Goal: Information Seeking & Learning: Check status

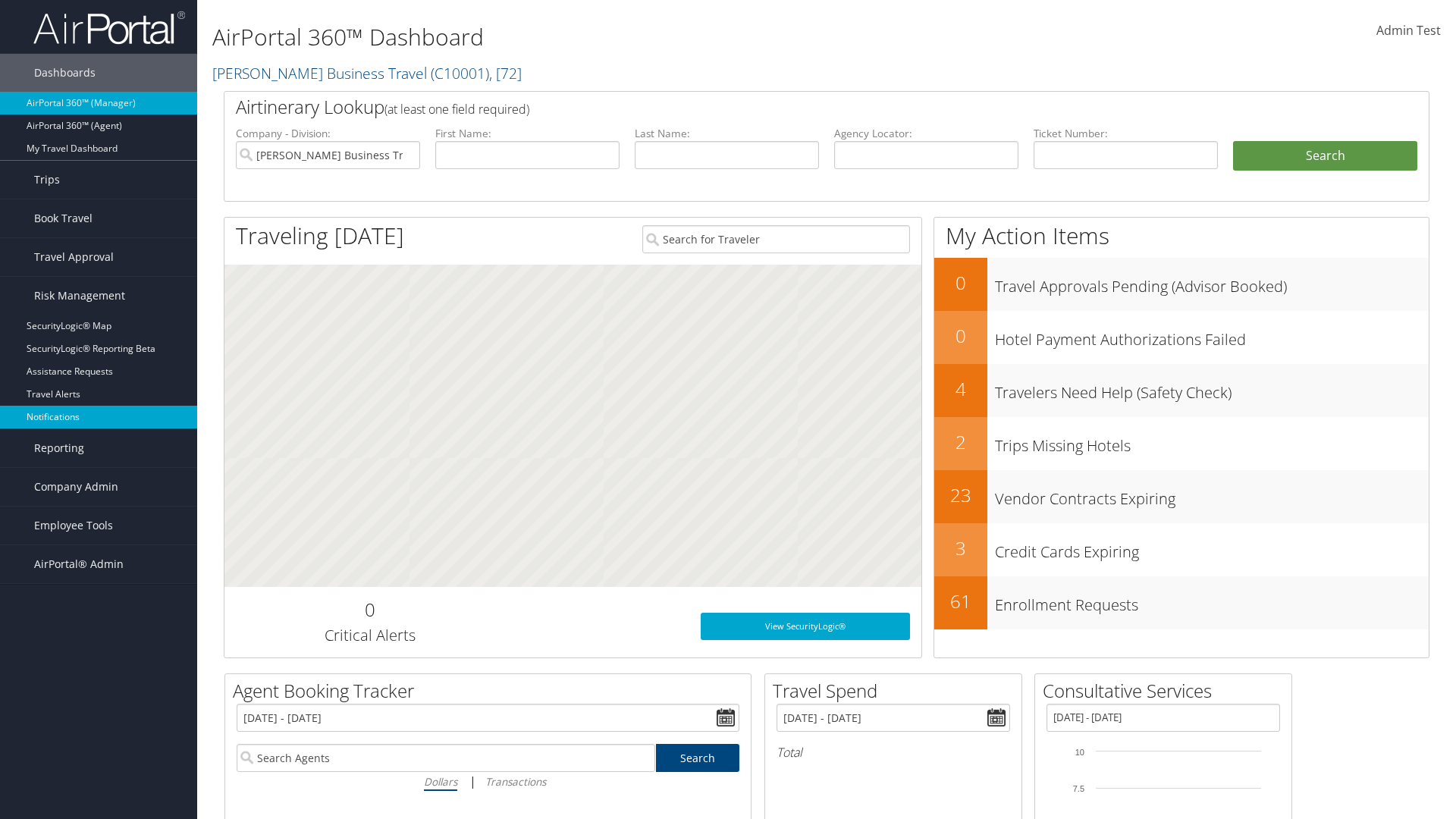
click at [99, 417] on link "Notifications" at bounding box center [99, 417] width 197 height 23
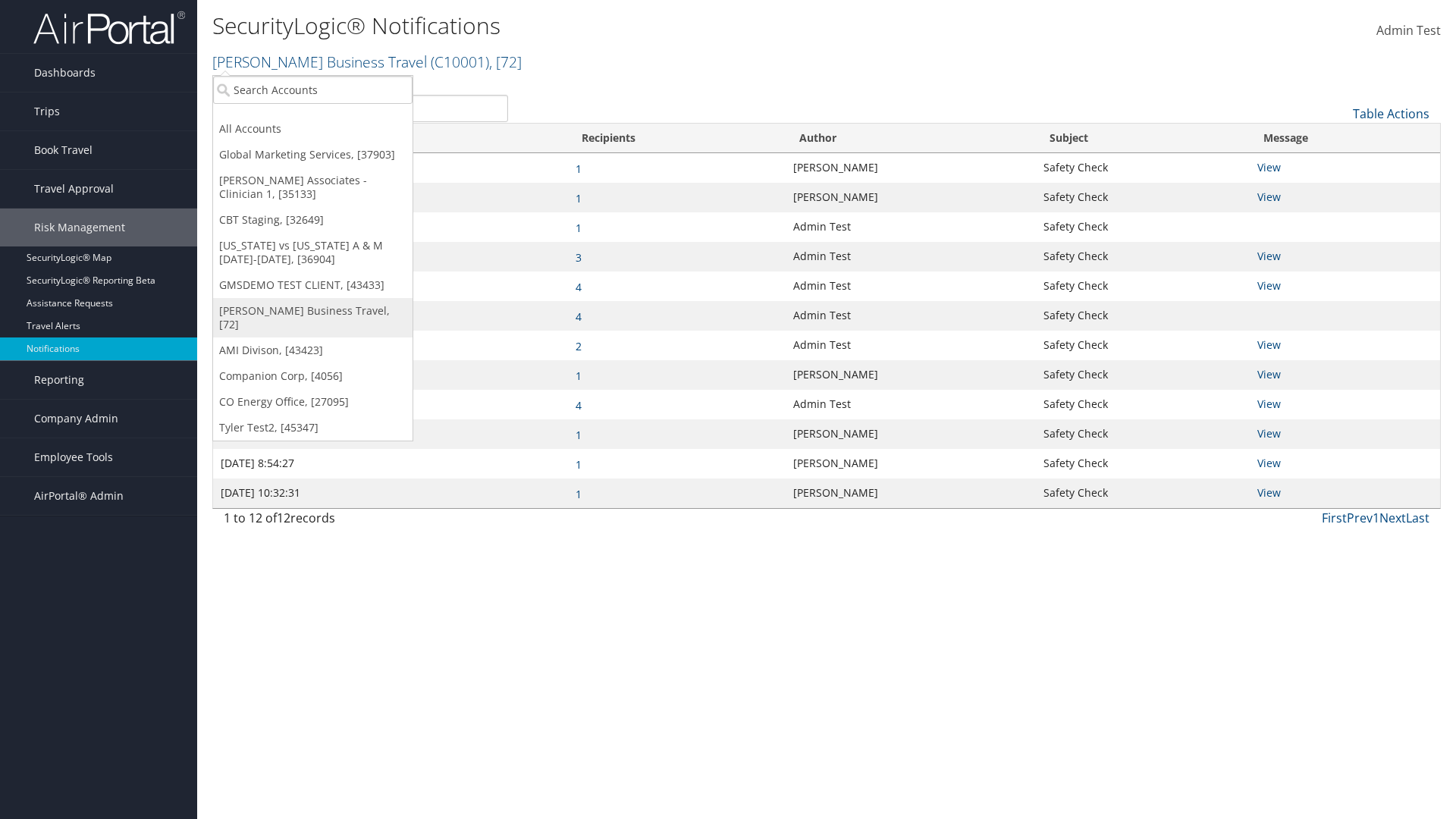
click at [312, 311] on link "[PERSON_NAME] Business Travel, [72]" at bounding box center [313, 318] width 200 height 40
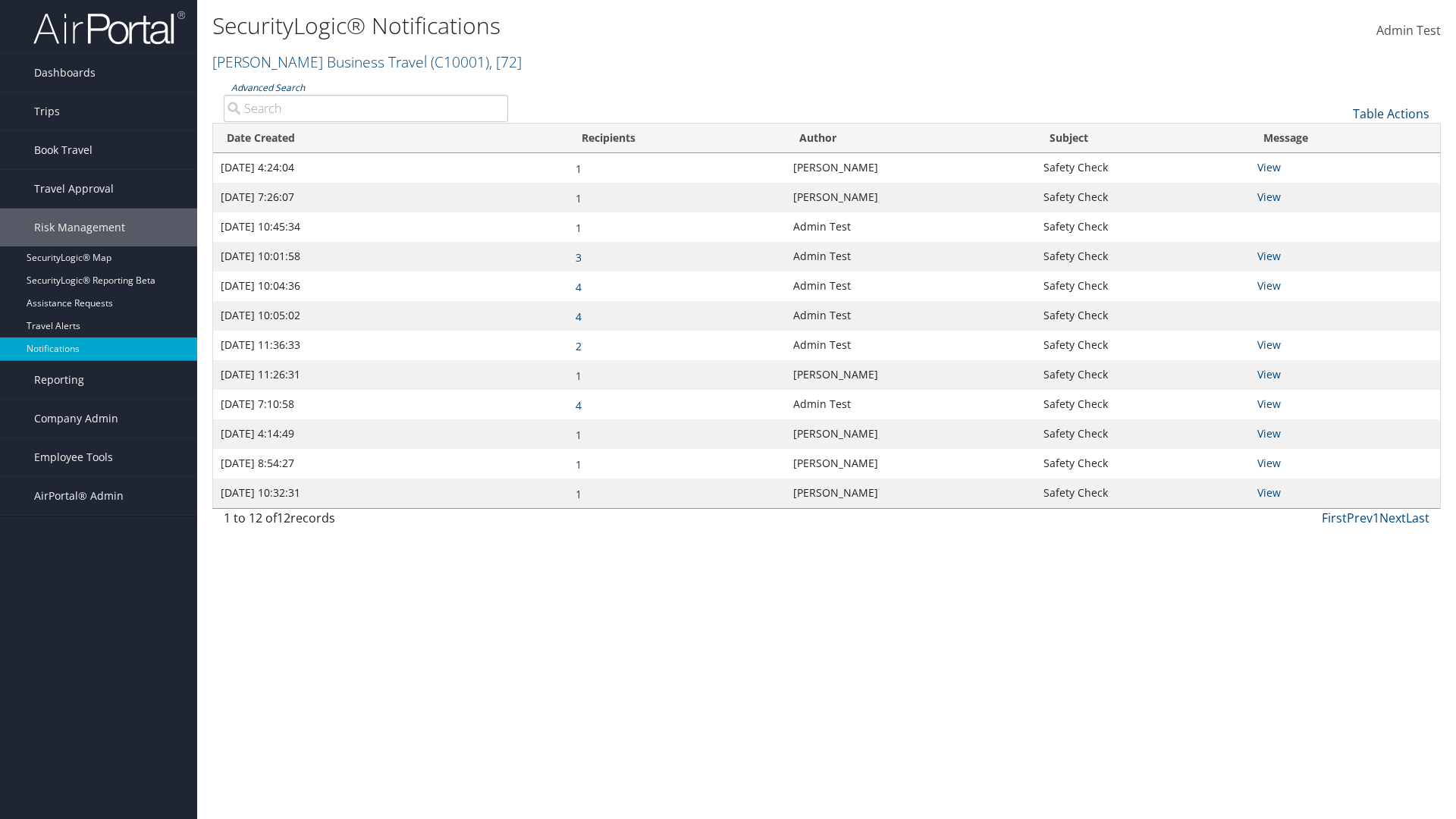
click at [267, 87] on link "Advanced Search" at bounding box center [268, 87] width 74 height 13
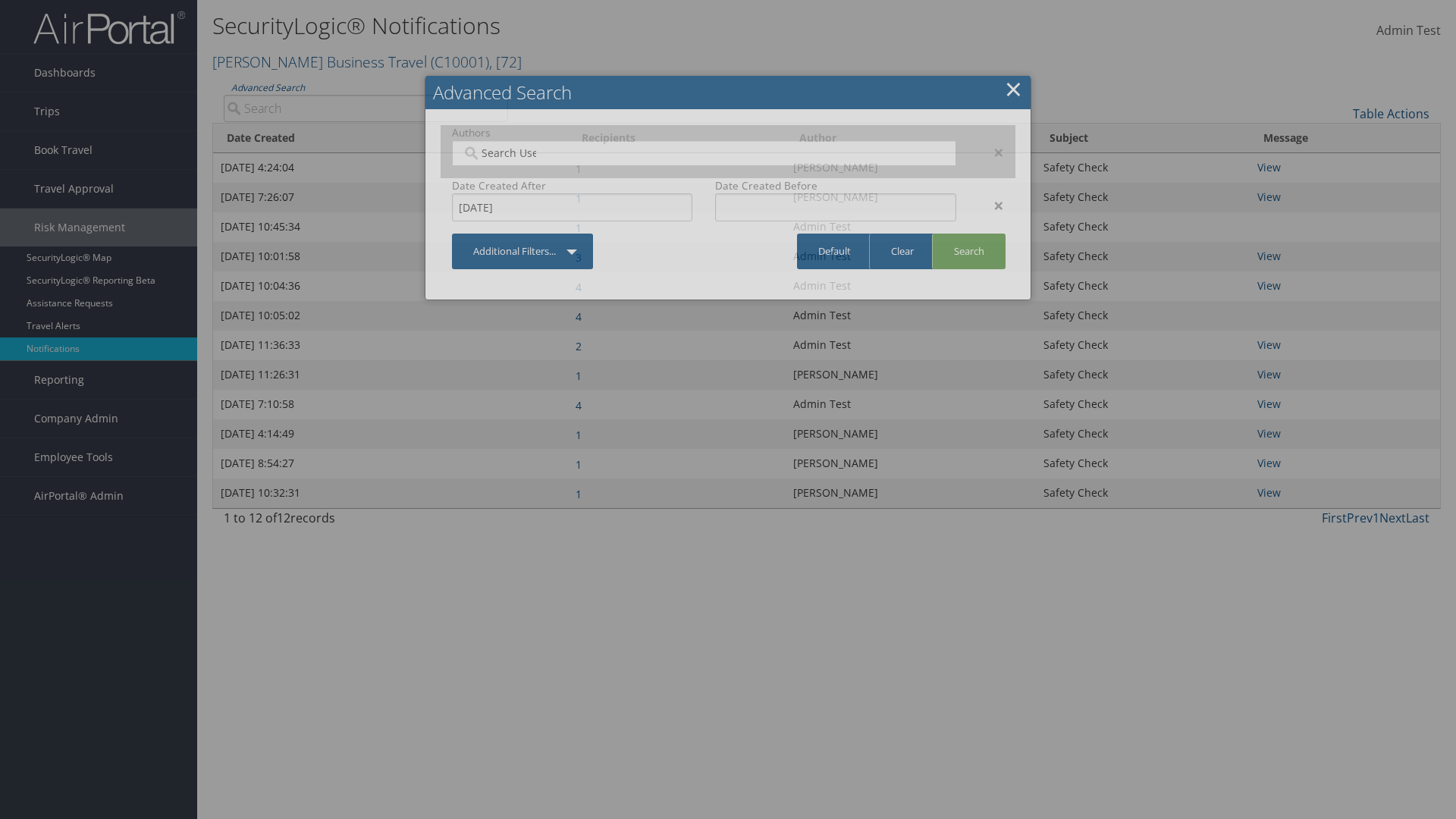
click at [991, 205] on div "×" at bounding box center [991, 206] width 48 height 18
click at [991, 152] on div "×" at bounding box center [991, 153] width 48 height 18
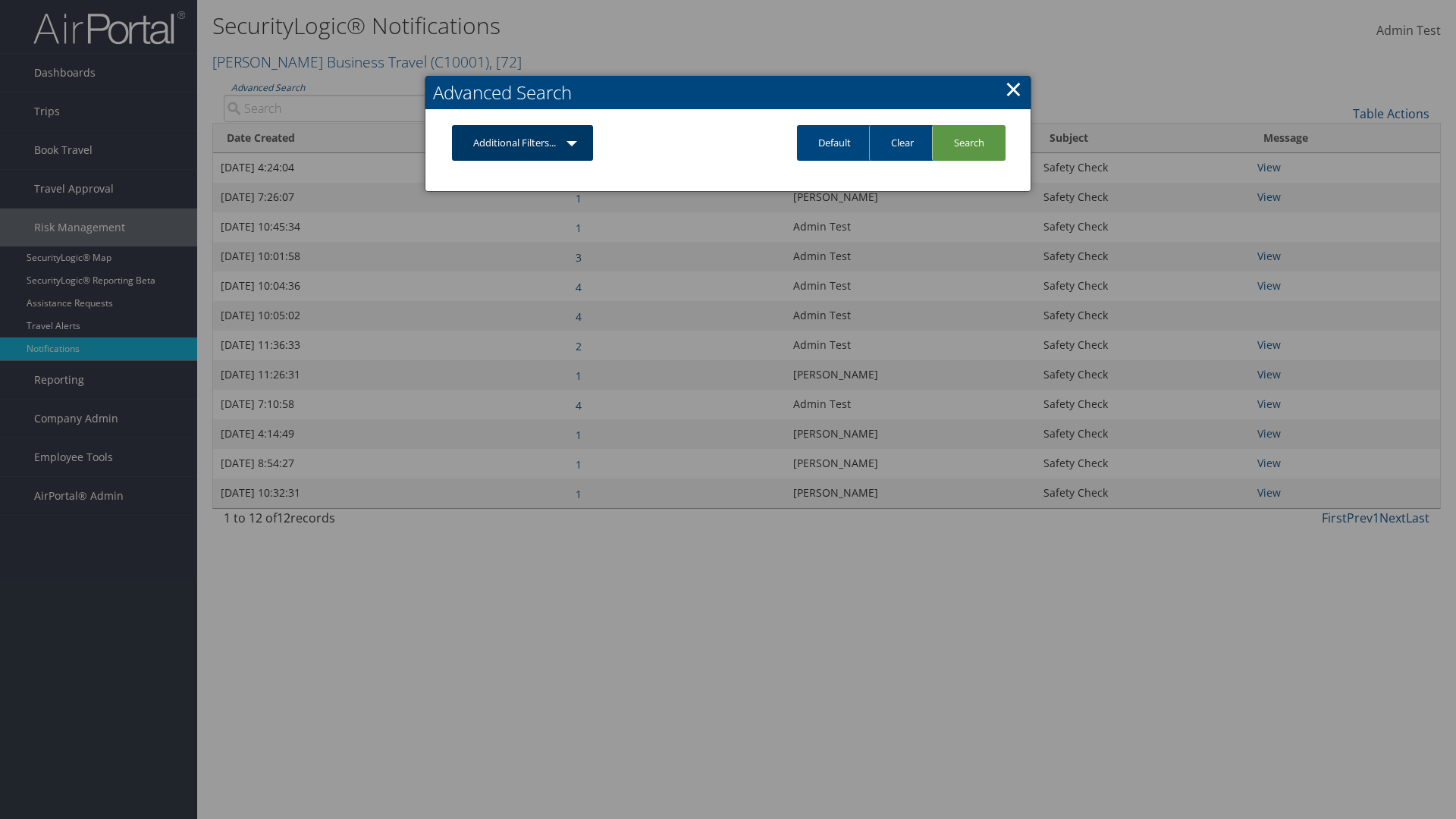
click at [523, 143] on link "Additional Filters..." at bounding box center [523, 143] width 141 height 36
click at [0, 0] on link "Author" at bounding box center [0, 0] width 0 height 0
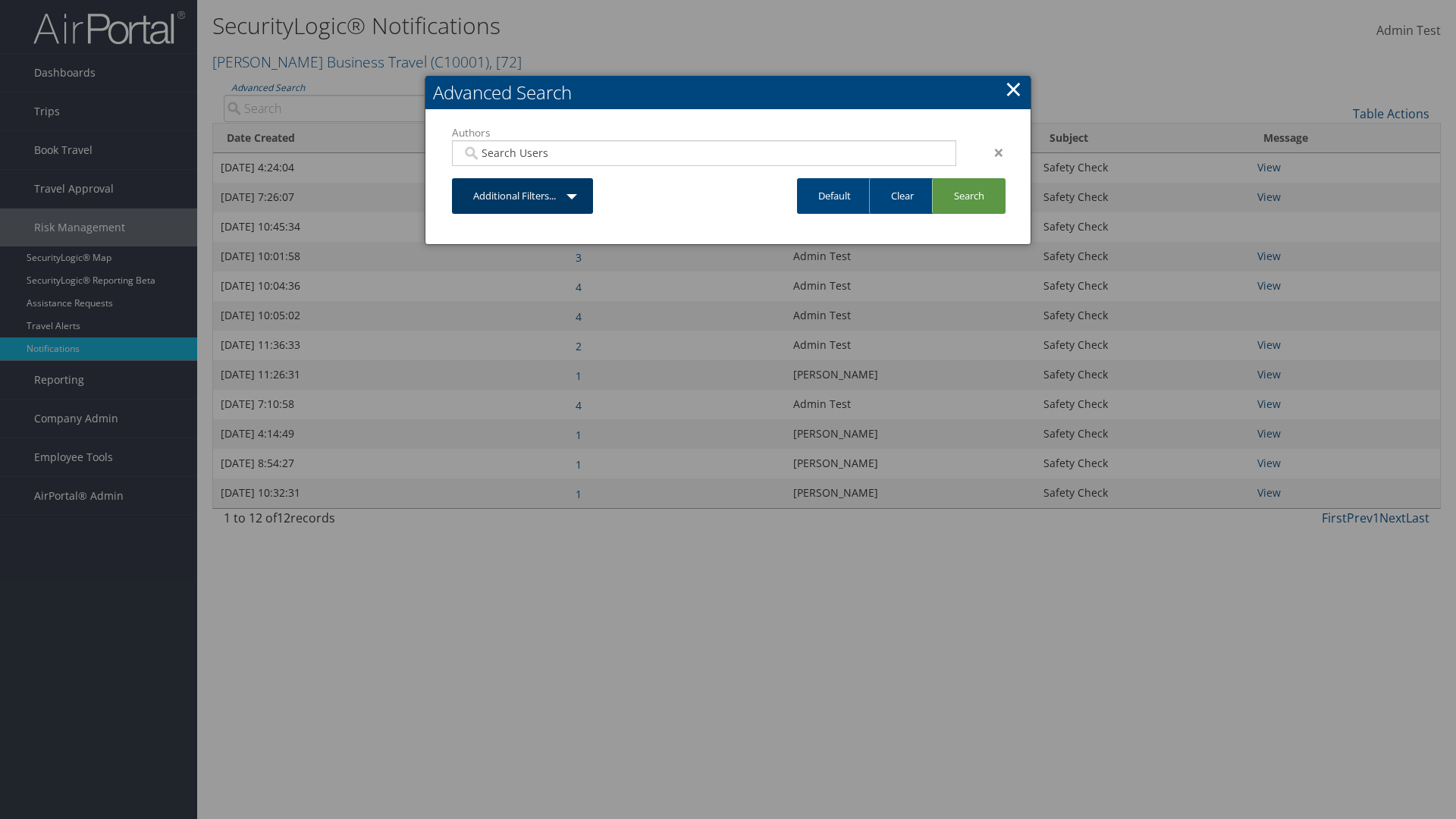
click at [523, 196] on link "Additional Filters..." at bounding box center [523, 196] width 141 height 36
click at [0, 0] on link "Date Created" at bounding box center [0, 0] width 0 height 0
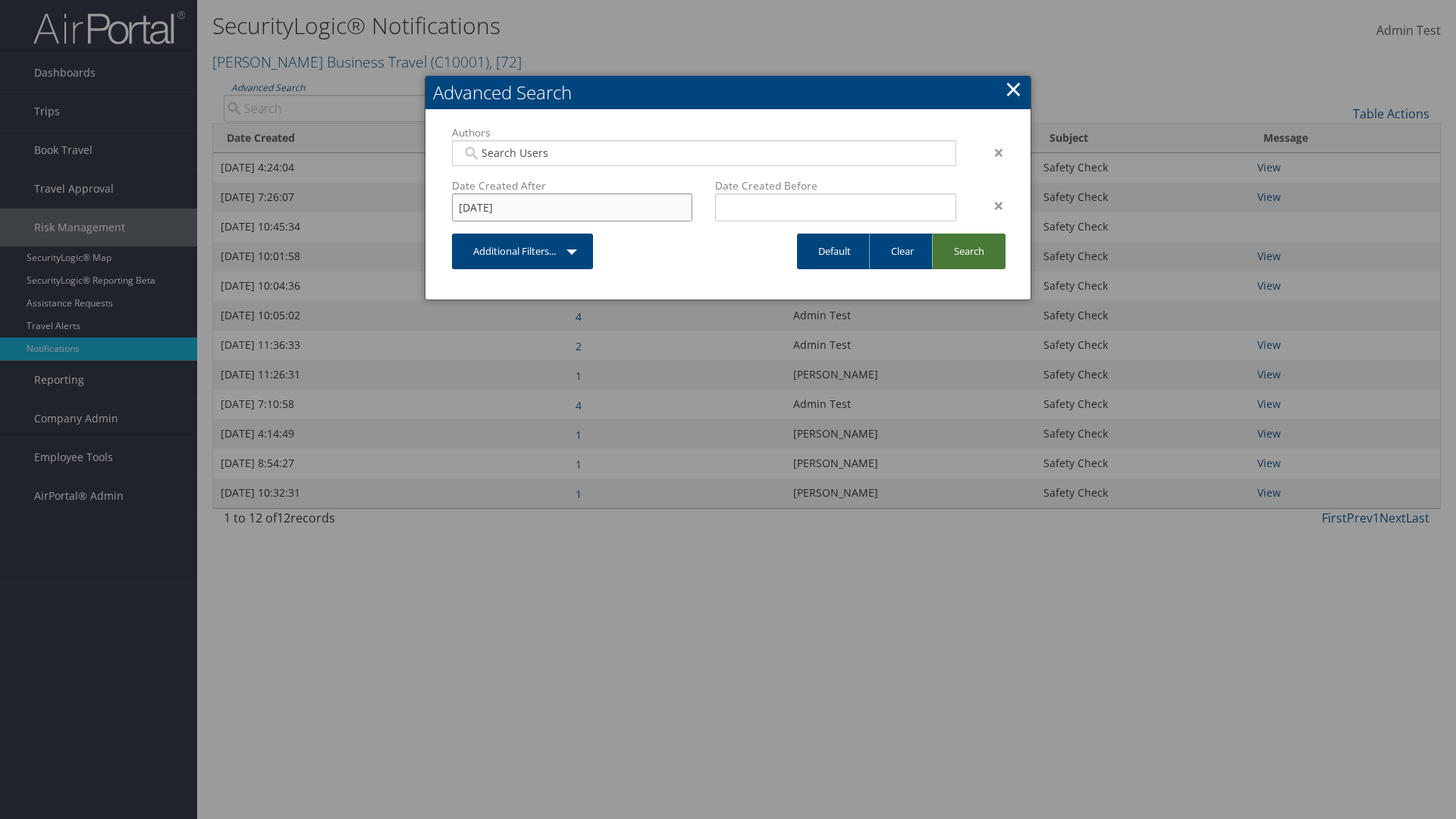
type input "8/11/2025"
click at [968, 251] on link "Search" at bounding box center [968, 251] width 74 height 36
